Goal: Check status: Check status

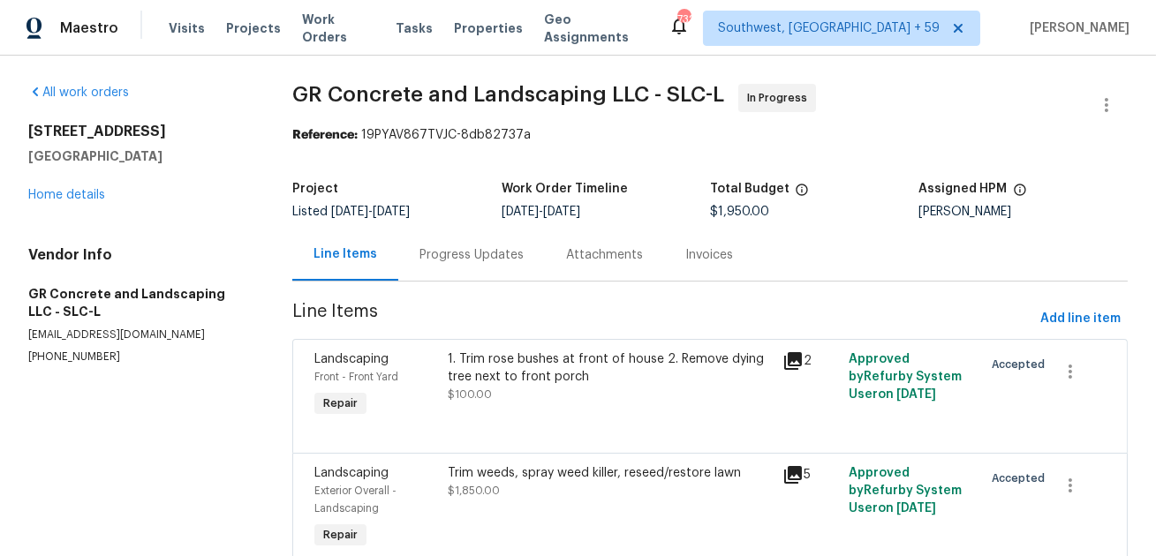
drag, startPoint x: 501, startPoint y: 207, endPoint x: 600, endPoint y: 224, distance: 100.5
click at [600, 224] on div "Project Listed 6/25/2025 - 10/1/2025 Work Order Timeline 6/26/2025 - 8/29/2025 …" at bounding box center [709, 200] width 835 height 57
drag, startPoint x: 498, startPoint y: 211, endPoint x: 606, endPoint y: 221, distance: 108.2
click at [606, 221] on div "Project Listed 6/25/2025 - 10/1/2025 Work Order Timeline 6/26/2025 - 8/29/2025 …" at bounding box center [709, 200] width 835 height 57
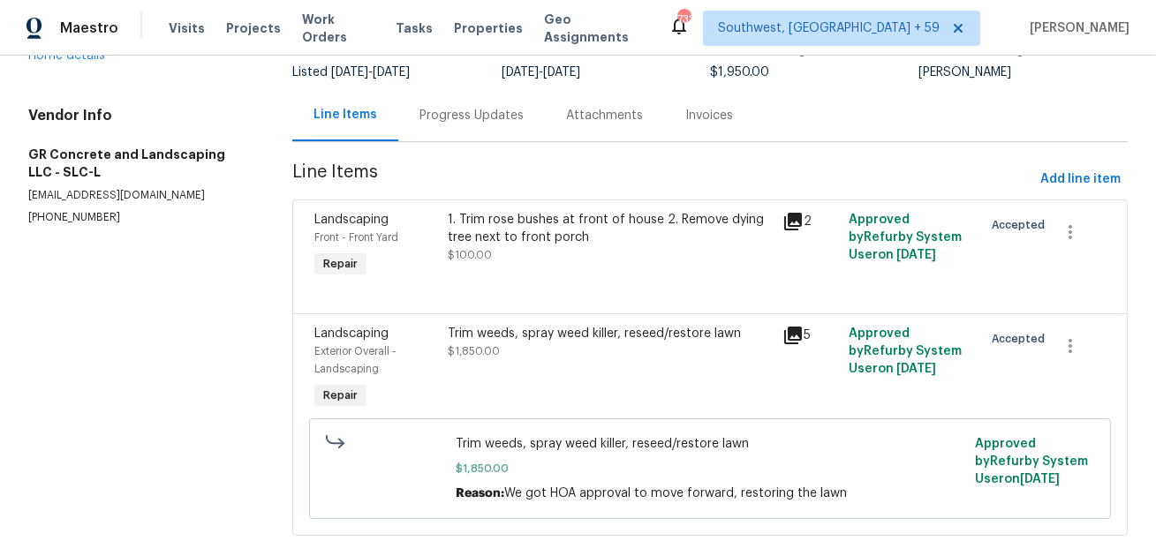
scroll to position [170, 0]
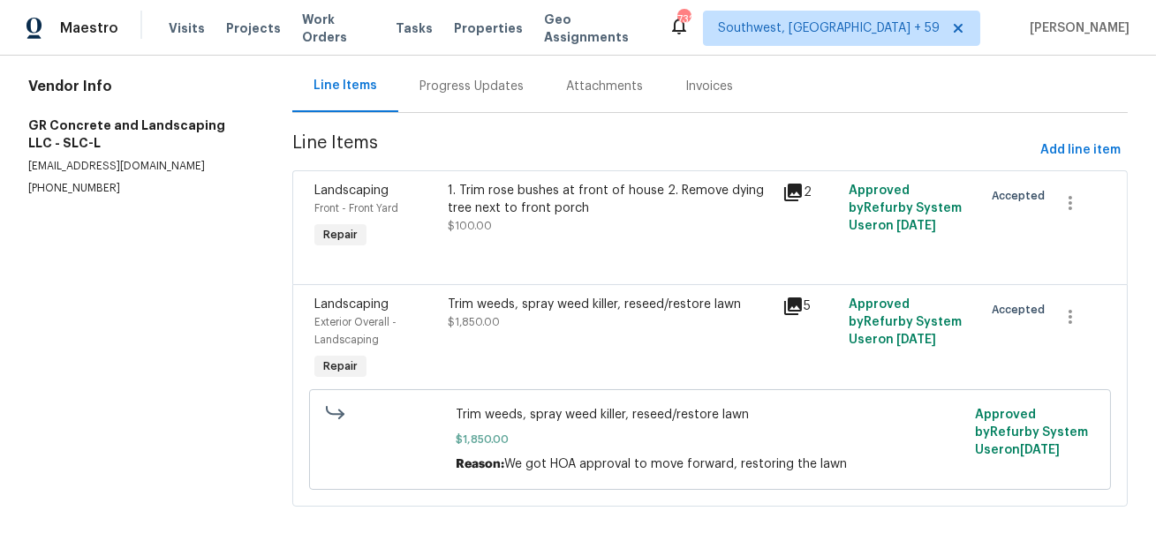
click at [444, 92] on div "Progress Updates" at bounding box center [471, 87] width 104 height 18
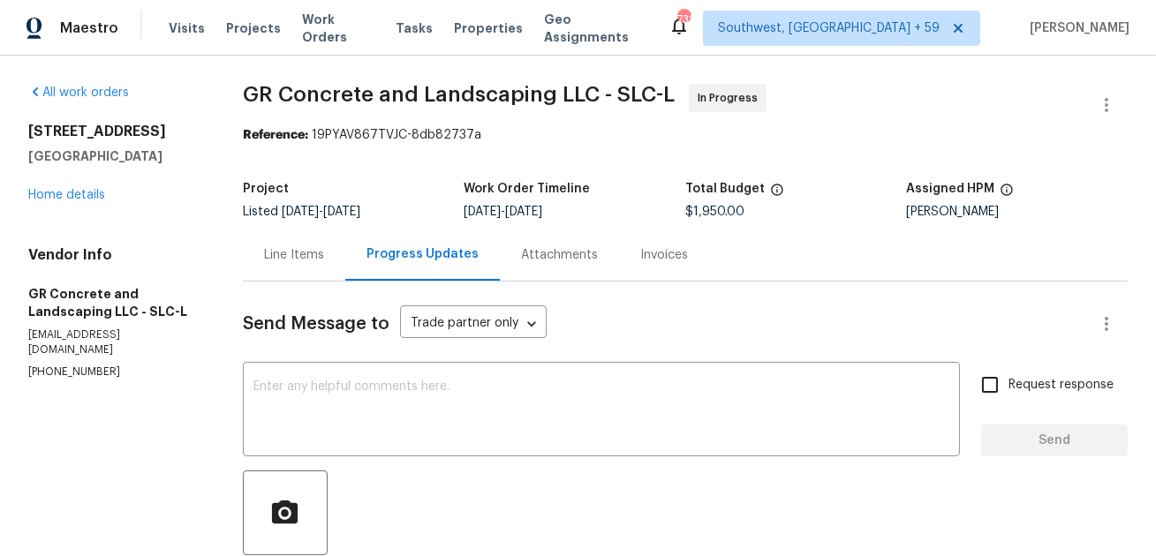
drag, startPoint x: 663, startPoint y: 217, endPoint x: 735, endPoint y: 208, distance: 72.1
click at [735, 208] on div "Project Listed 6/25/2025 - 10/1/2025 Work Order Timeline 6/26/2025 - 8/29/2025 …" at bounding box center [685, 200] width 885 height 57
click at [743, 209] on div "$1,950.00" at bounding box center [796, 212] width 222 height 12
drag, startPoint x: 743, startPoint y: 209, endPoint x: 684, endPoint y: 214, distance: 58.4
click at [685, 214] on div "$1,950.00" at bounding box center [796, 212] width 222 height 12
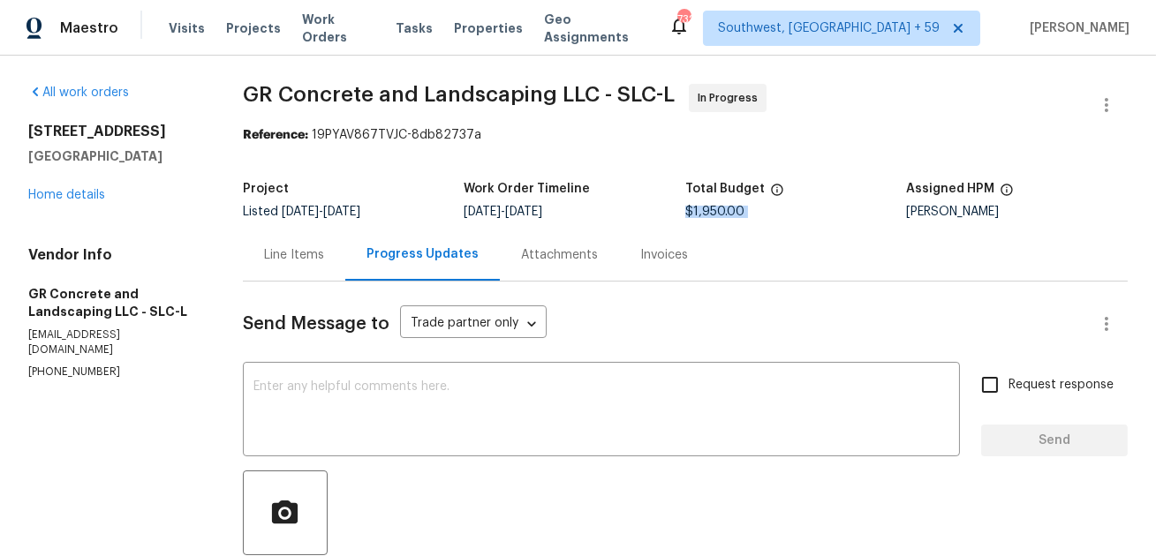
copy span "$1,950.00"
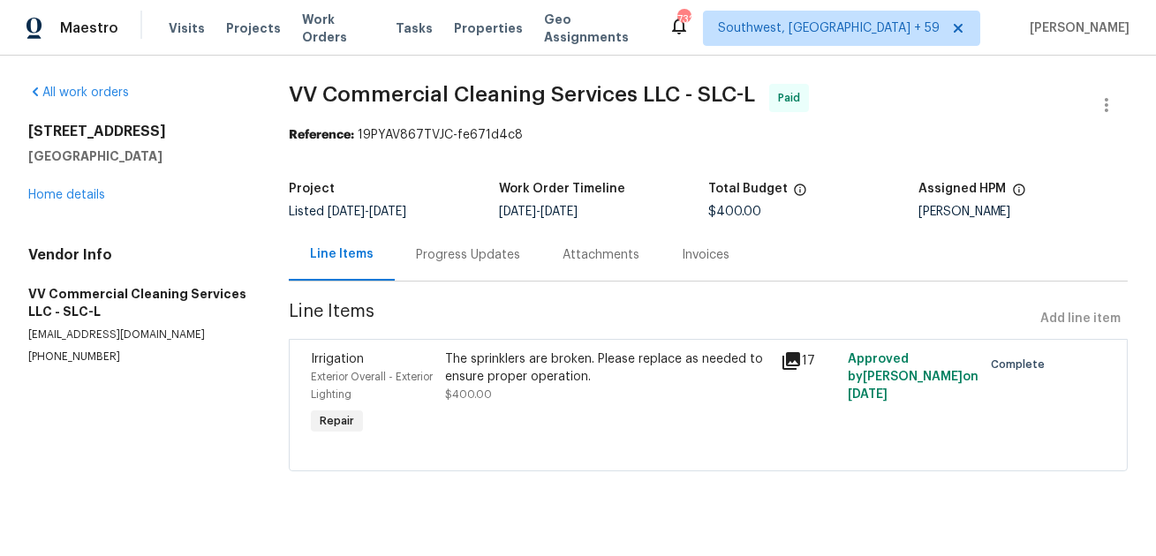
click at [434, 260] on div "Progress Updates" at bounding box center [468, 255] width 104 height 18
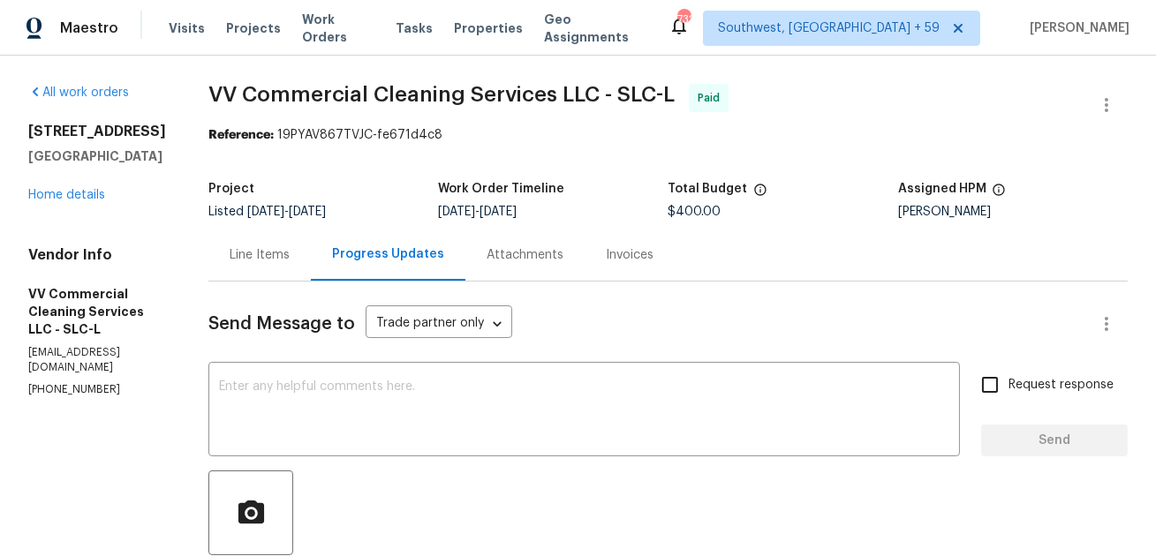
click at [290, 254] on div "Line Items" at bounding box center [260, 255] width 60 height 18
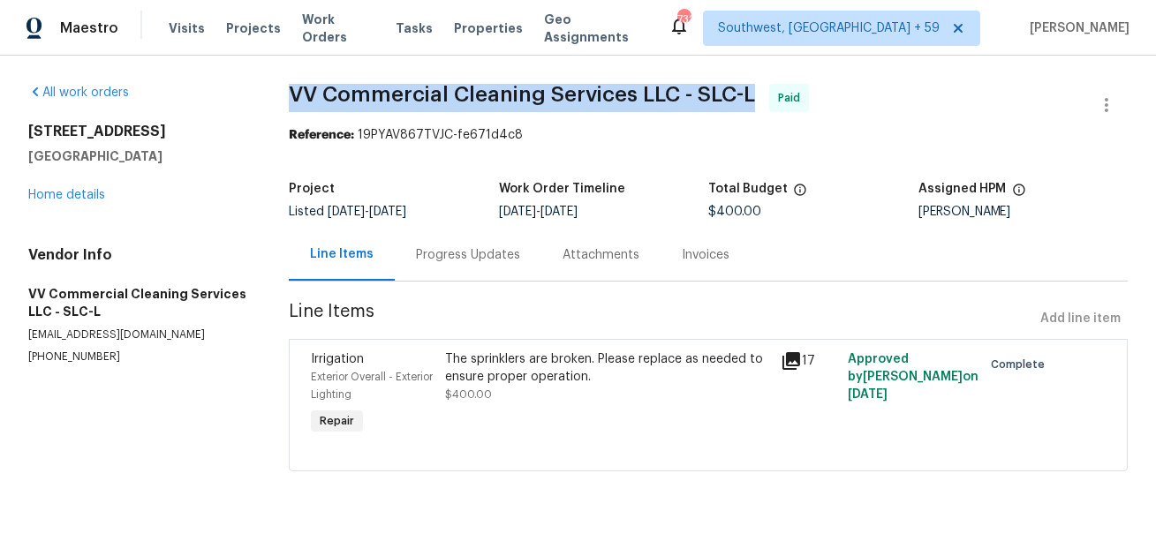
drag, startPoint x: 286, startPoint y: 98, endPoint x: 743, endPoint y: 106, distance: 456.6
click at [743, 105] on span "VV Commercial Cleaning Services LLC - SLC-L Paid" at bounding box center [687, 105] width 796 height 42
copy span "VV Commercial Cleaning Services LLC - SLC-L"
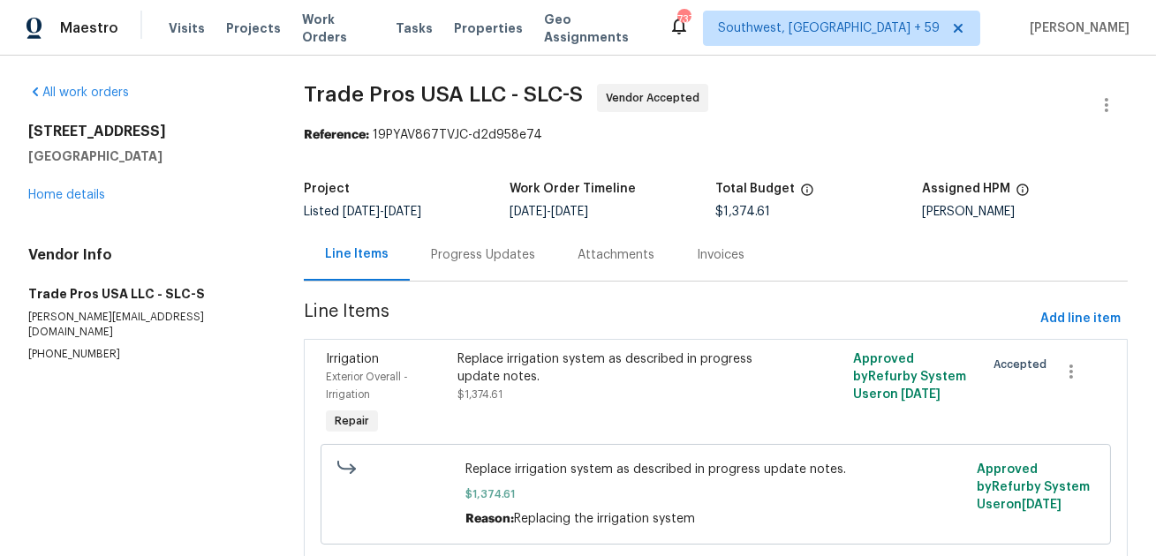
click at [464, 261] on div "Progress Updates" at bounding box center [483, 255] width 104 height 18
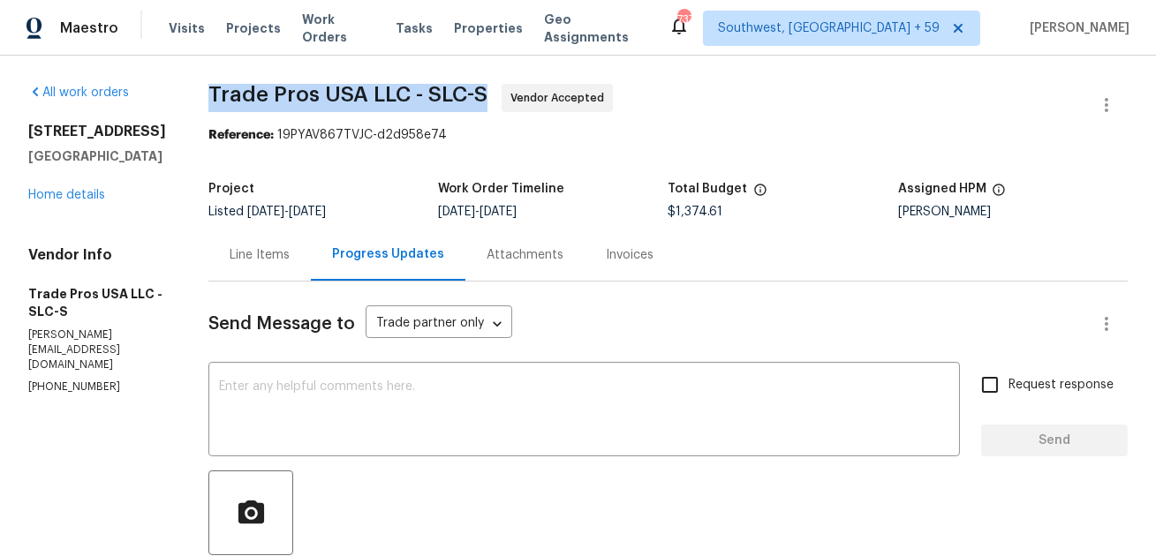
drag, startPoint x: 197, startPoint y: 98, endPoint x: 486, endPoint y: 92, distance: 288.8
copy span "Trade Pros USA LLC - SLC-S"
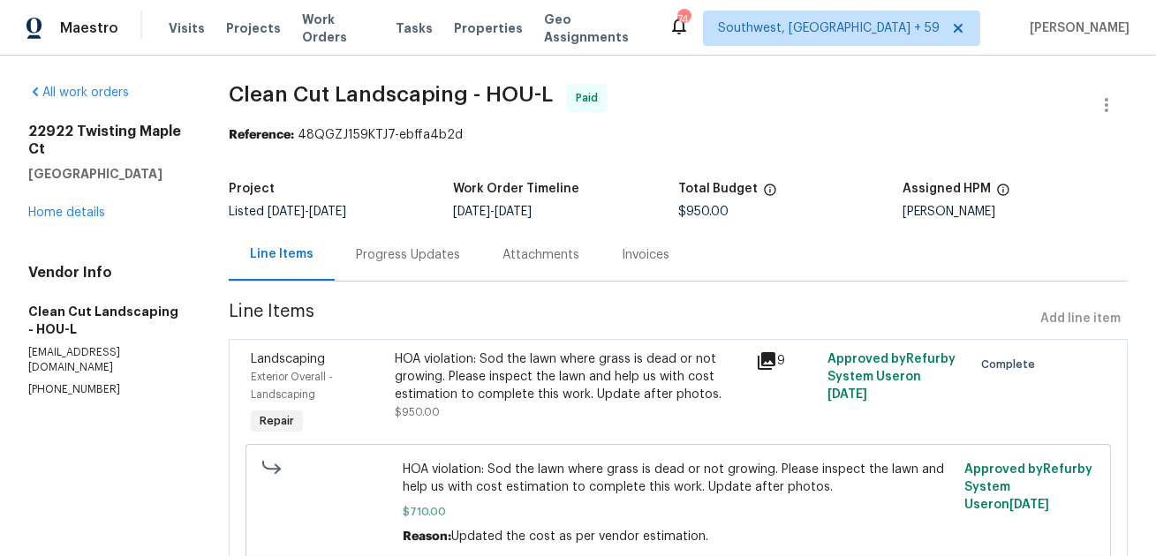
click at [404, 253] on div "Progress Updates" at bounding box center [408, 255] width 104 height 18
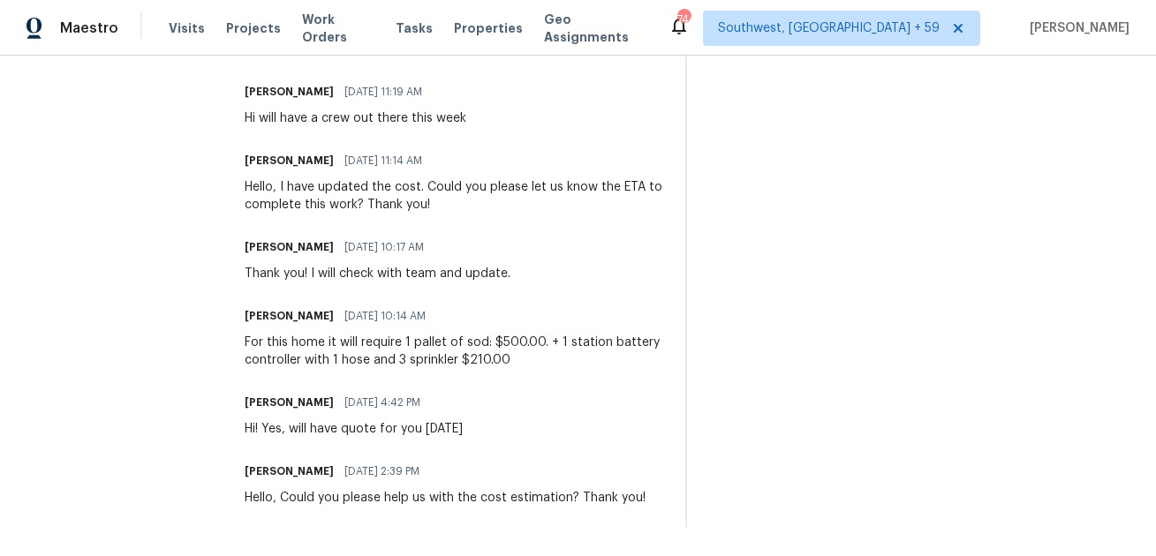
scroll to position [789, 0]
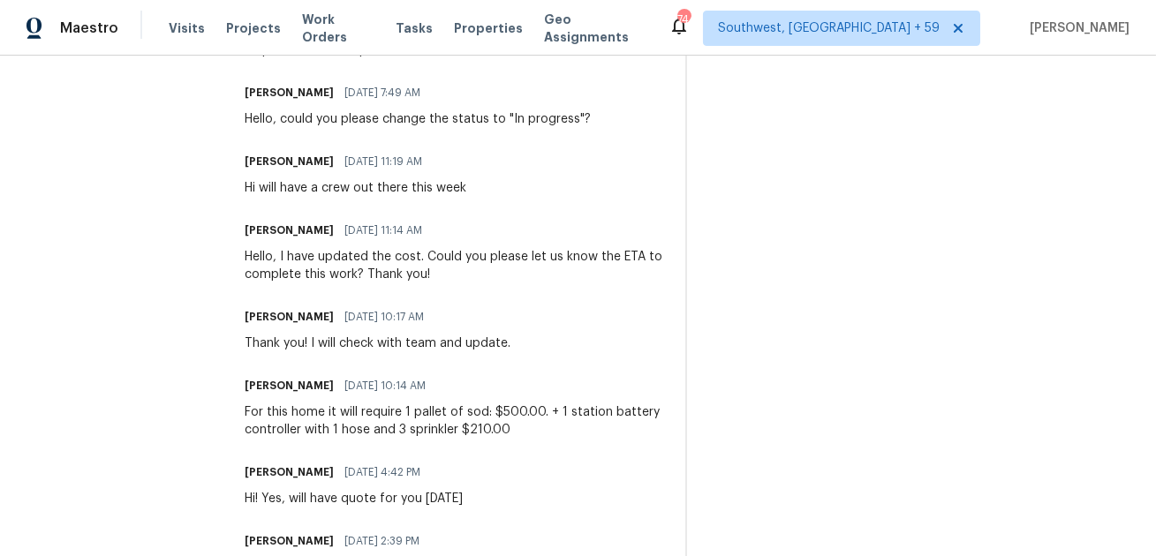
click at [464, 347] on div "Thank you! I will check with team and update." at bounding box center [378, 344] width 266 height 18
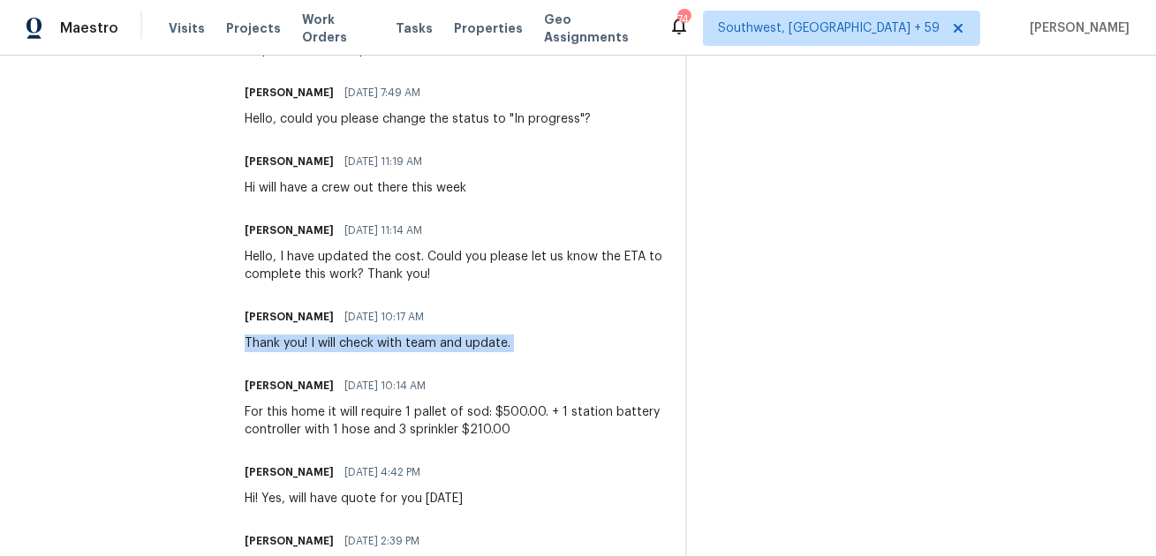
click at [464, 347] on div "Thank you! I will check with team and update." at bounding box center [378, 344] width 266 height 18
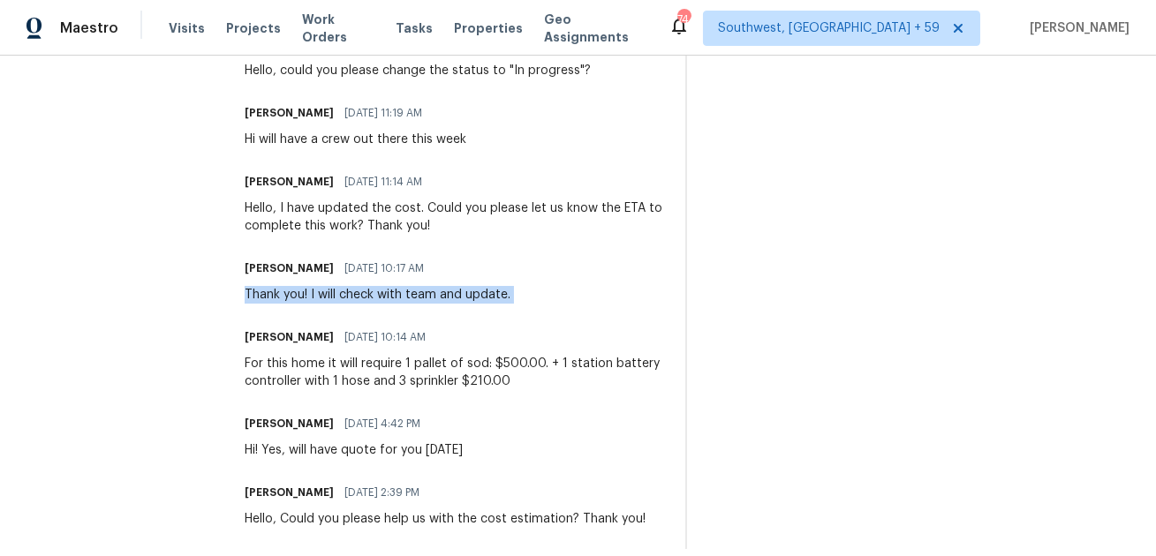
scroll to position [839, 0]
click at [469, 297] on div "Thank you! I will check with team and update." at bounding box center [378, 294] width 266 height 18
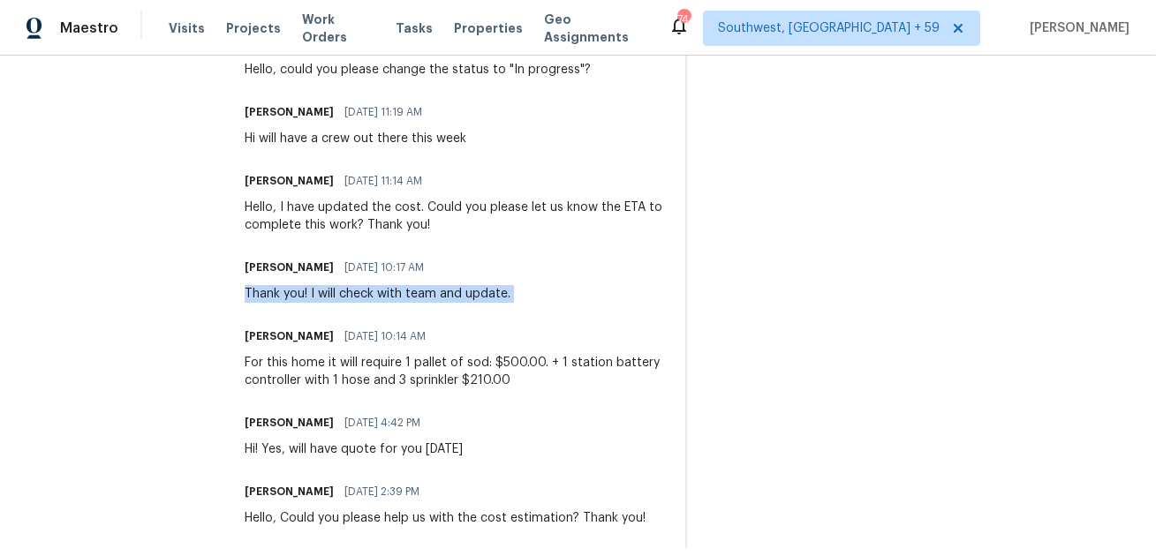
click at [469, 297] on div "Thank you! I will check with team and update." at bounding box center [378, 294] width 266 height 18
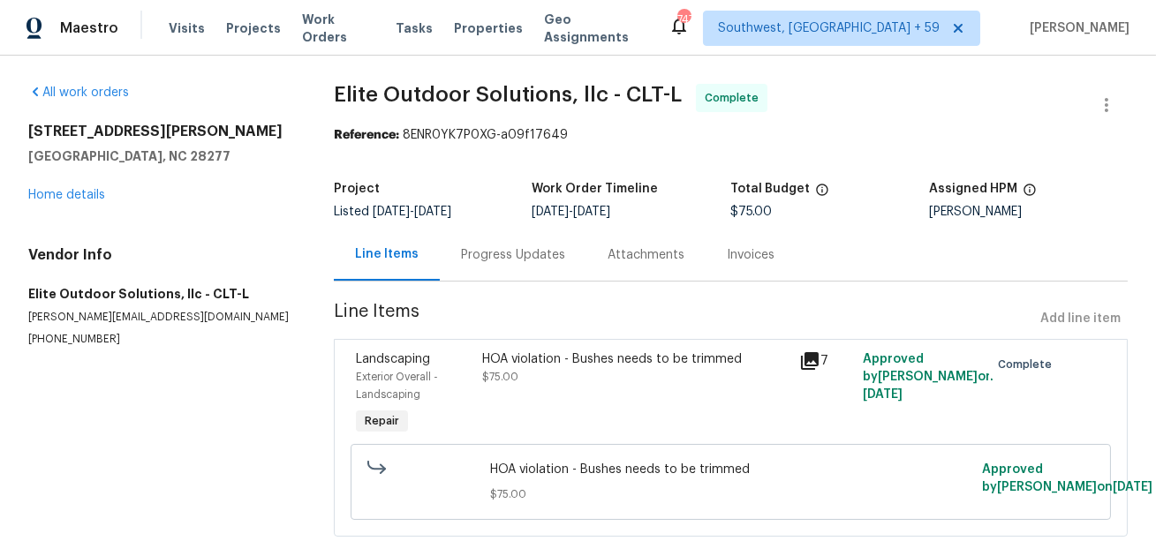
click at [503, 249] on div "Progress Updates" at bounding box center [513, 255] width 104 height 18
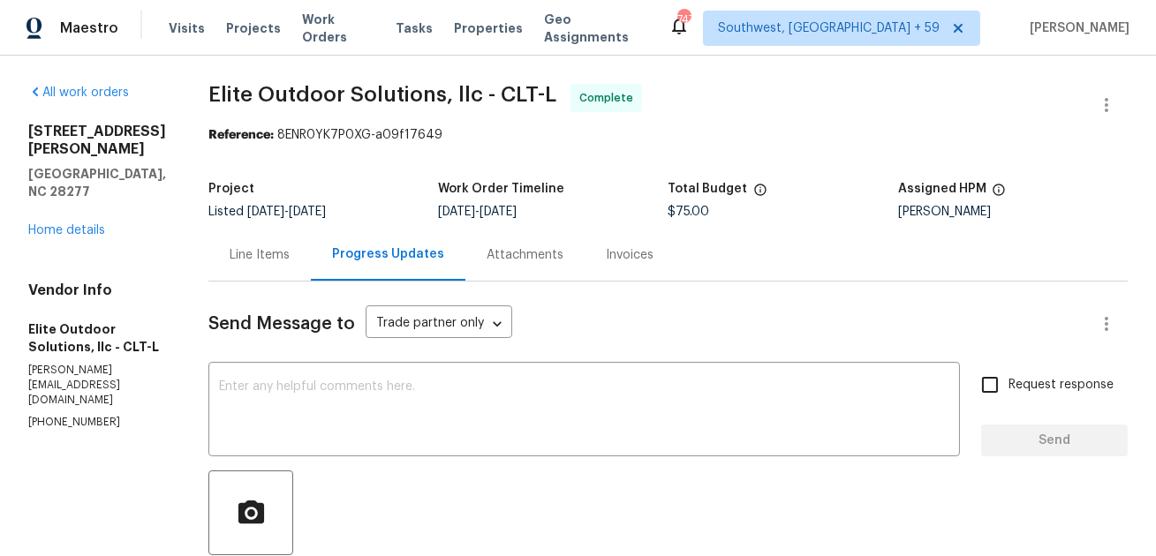
click at [256, 268] on div "Line Items" at bounding box center [259, 255] width 102 height 52
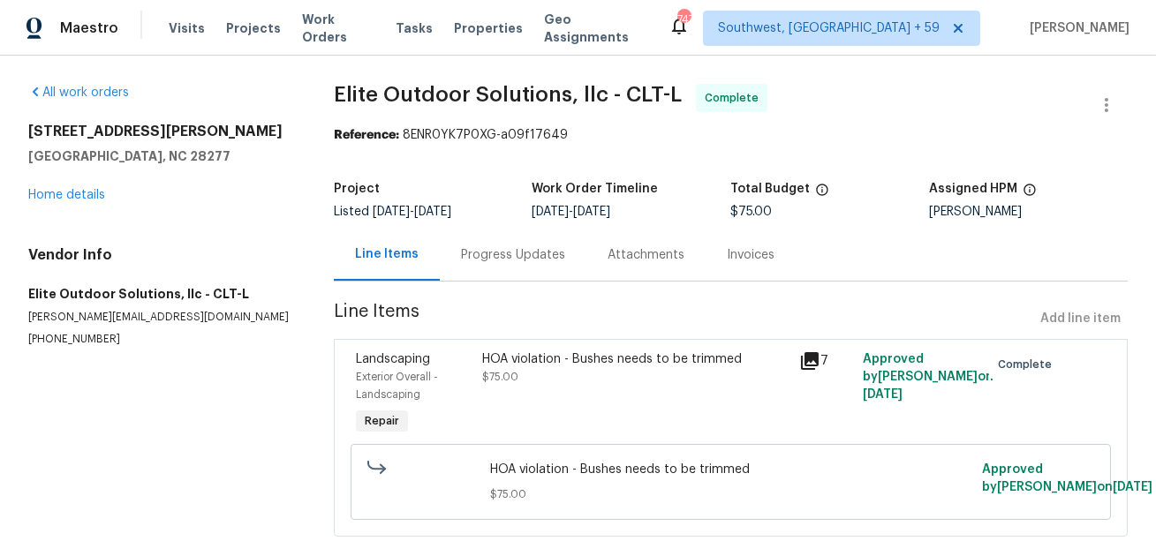
scroll to position [58, 0]
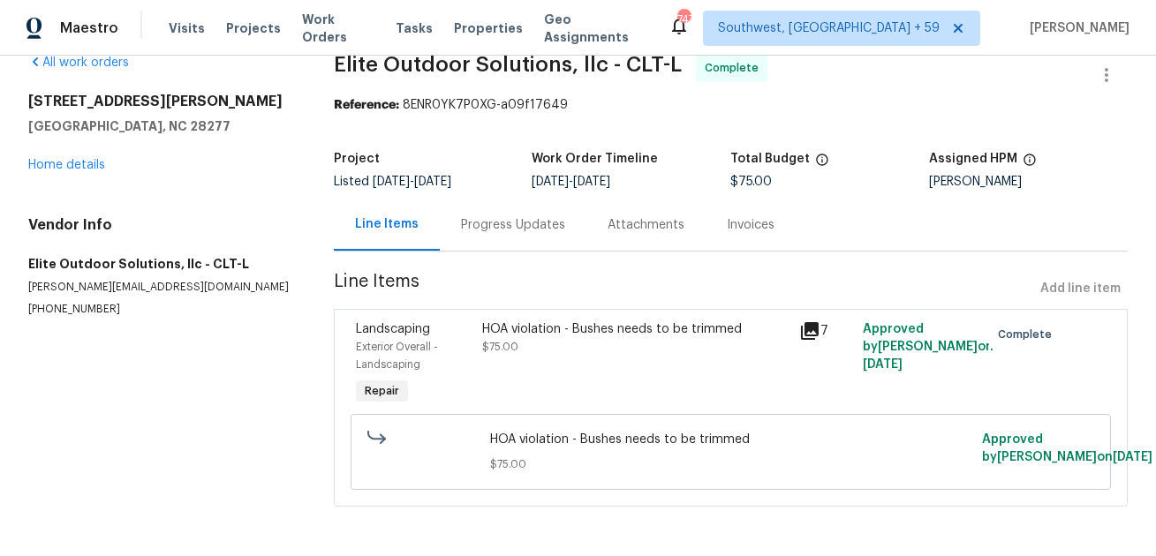
click at [771, 321] on div "HOA violation - Bushes needs to be trimmed $75.00" at bounding box center [635, 338] width 306 height 35
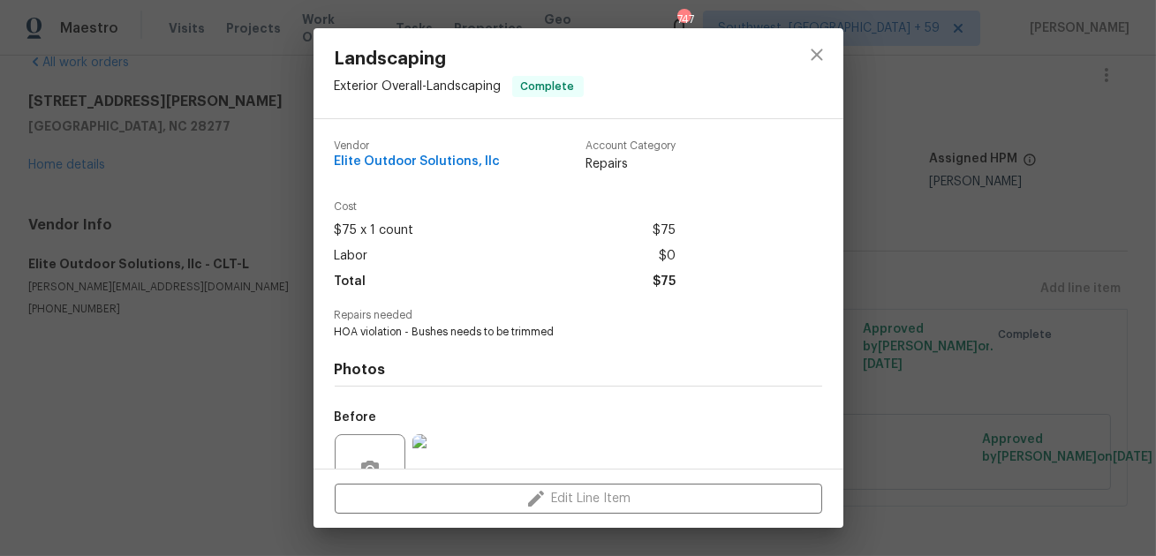
scroll to position [170, 0]
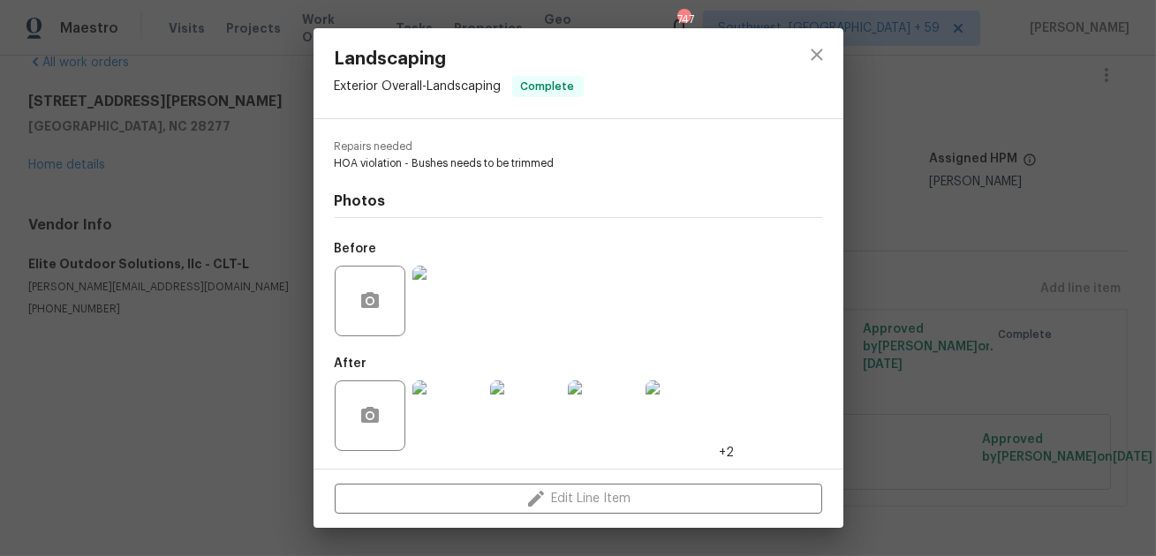
click at [442, 303] on img at bounding box center [447, 301] width 71 height 71
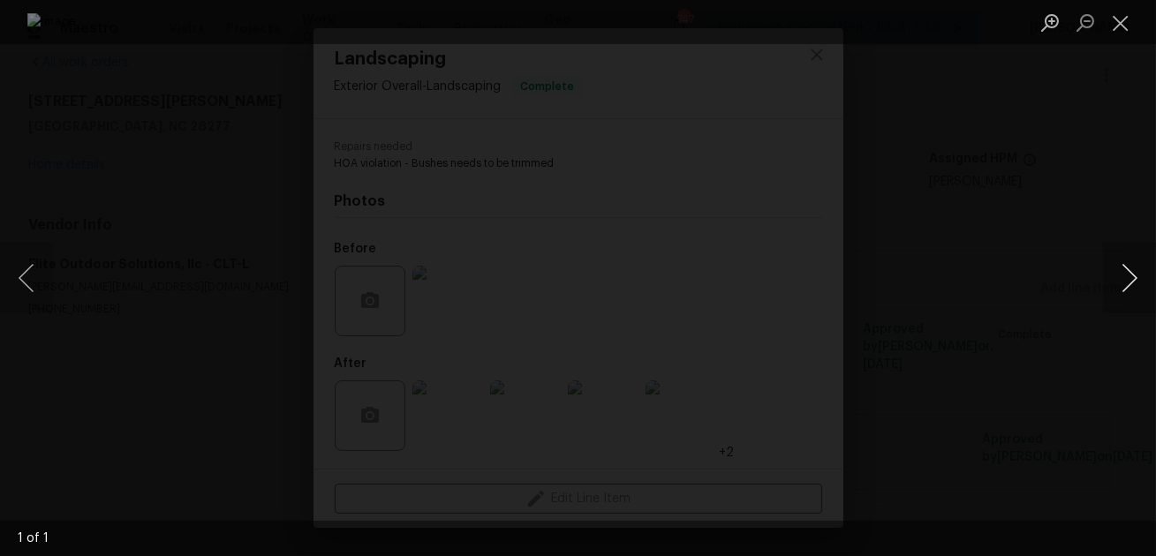
click at [1141, 282] on button "Next image" at bounding box center [1129, 278] width 53 height 71
click at [1111, 18] on button "Close lightbox" at bounding box center [1120, 22] width 35 height 31
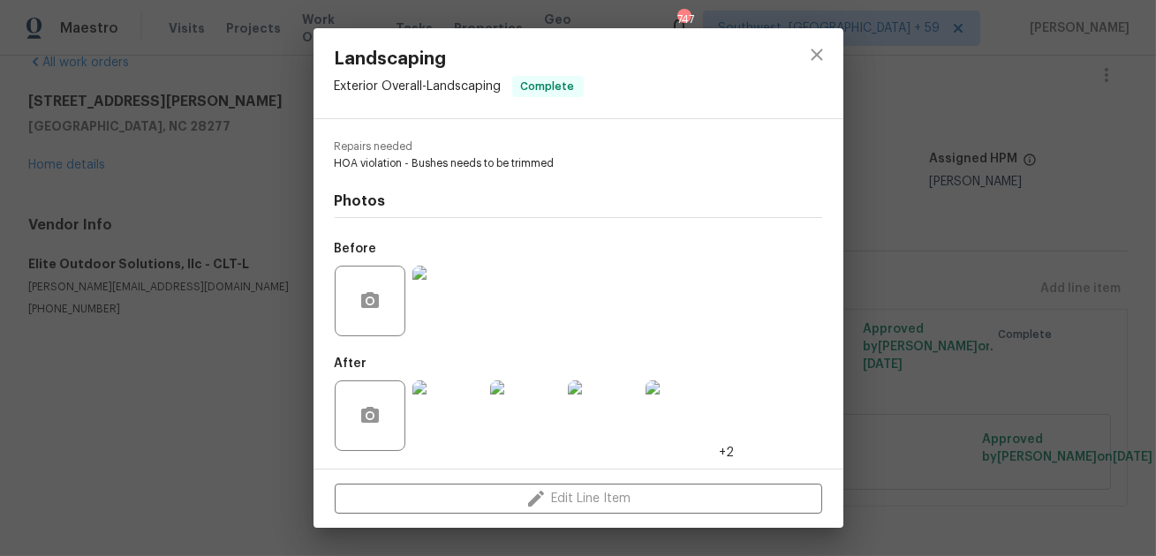
click at [448, 413] on img at bounding box center [447, 416] width 71 height 71
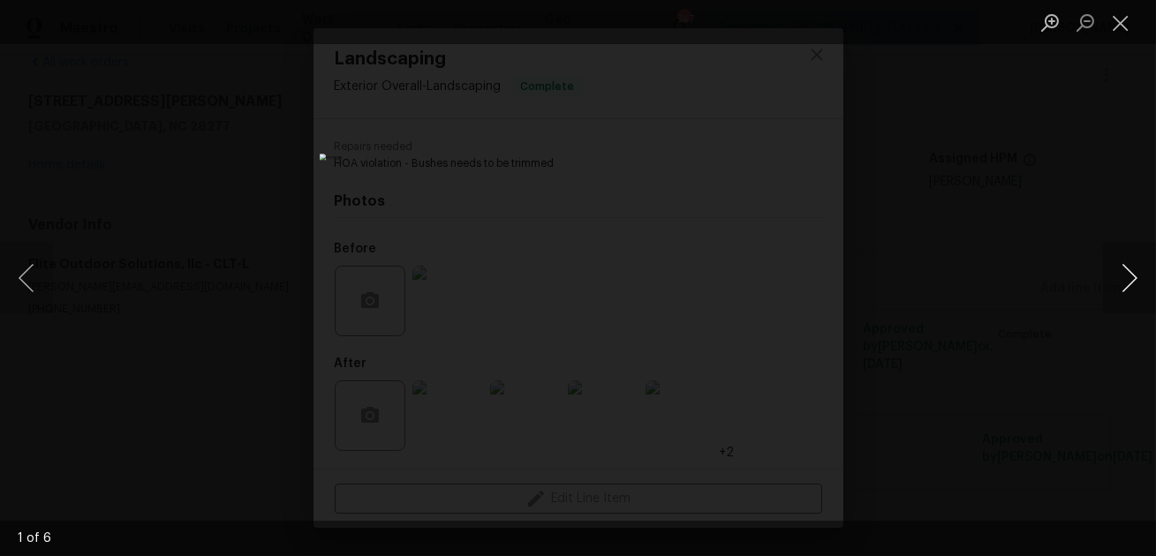
click at [1133, 298] on button "Next image" at bounding box center [1129, 278] width 53 height 71
click at [1131, 297] on button "Next image" at bounding box center [1129, 278] width 53 height 71
click at [1132, 297] on button "Next image" at bounding box center [1129, 278] width 53 height 71
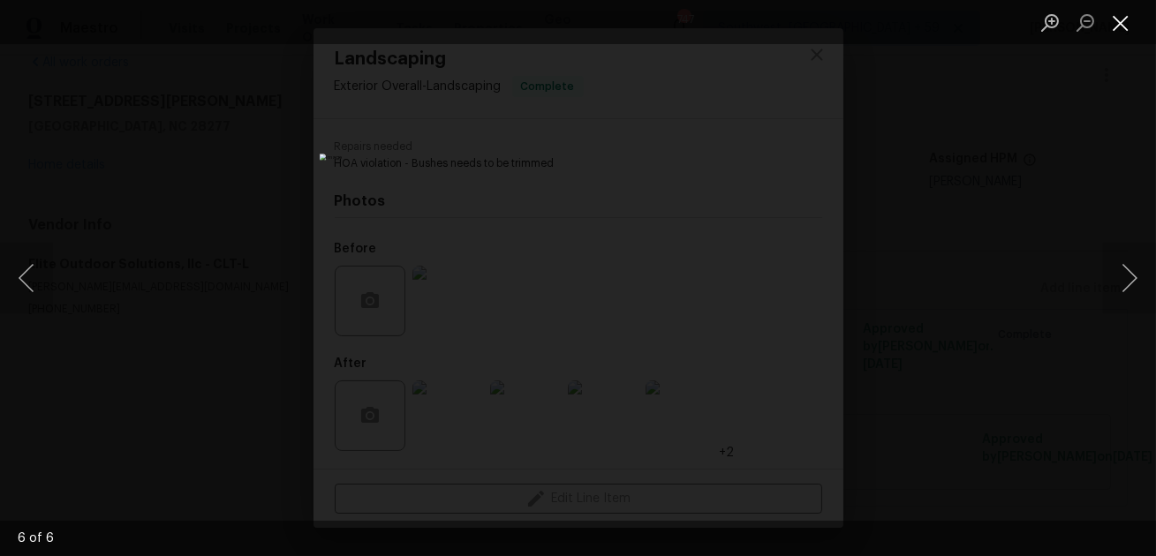
click at [1128, 17] on button "Close lightbox" at bounding box center [1120, 22] width 35 height 31
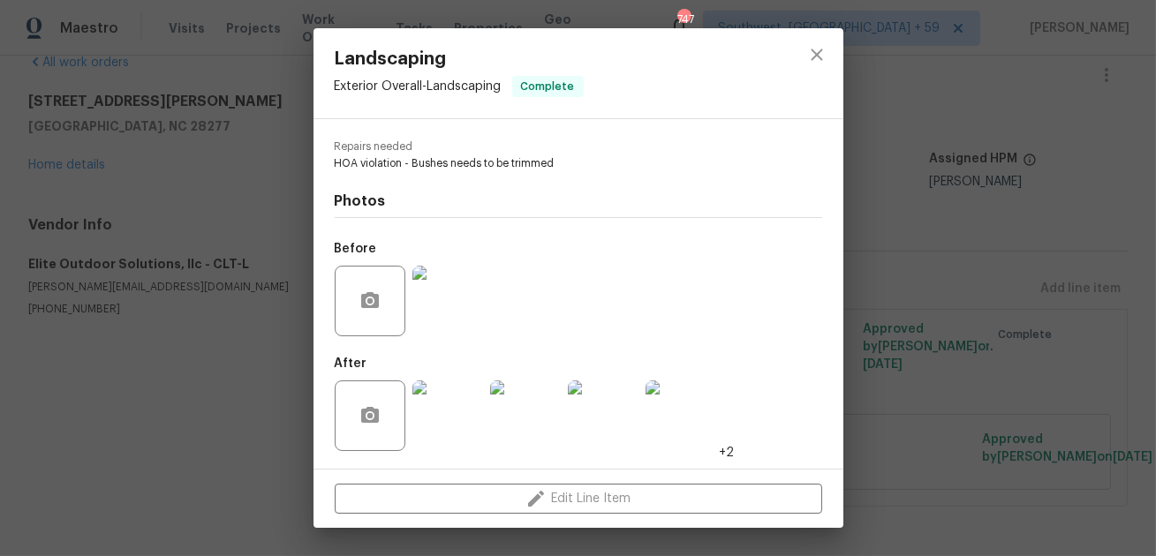
click at [970, 189] on div "Landscaping Exterior Overall - Landscaping Complete Vendor Elite Outdoor Soluti…" at bounding box center [578, 278] width 1156 height 556
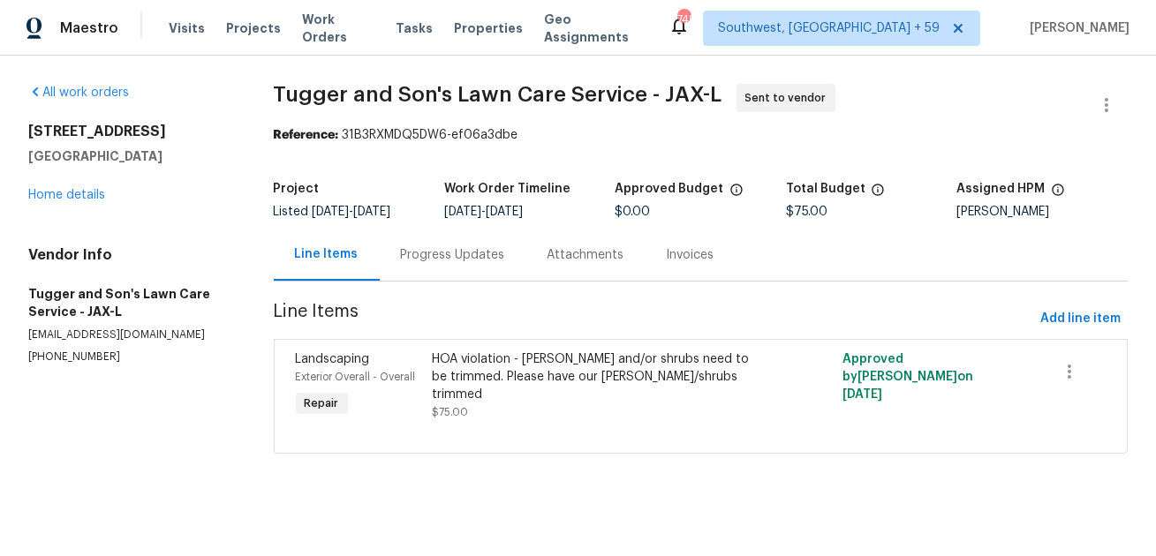
click at [435, 251] on div "Progress Updates" at bounding box center [453, 255] width 104 height 18
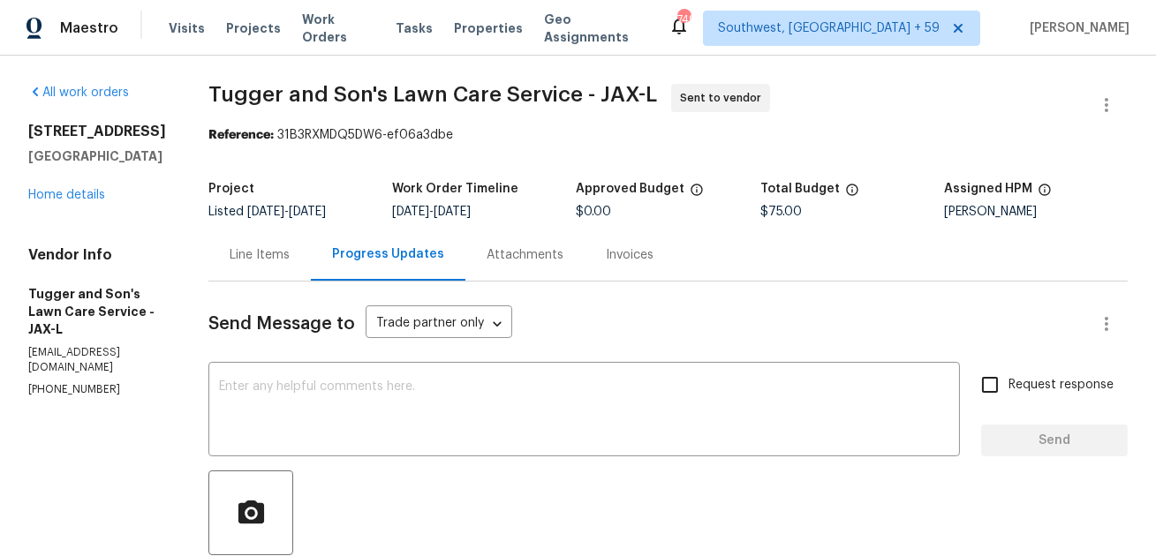
scroll to position [239, 0]
